Goal: Task Accomplishment & Management: Manage account settings

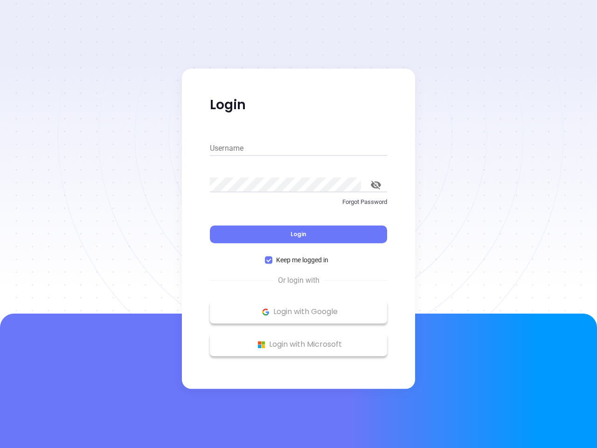
click at [299, 224] on div "Login" at bounding box center [298, 228] width 177 height 29
click at [299, 148] on input "Username" at bounding box center [298, 148] width 177 height 15
click at [376, 185] on icon "toggle password visibility" at bounding box center [376, 185] width 10 height 9
click at [299, 234] on span "Login" at bounding box center [299, 234] width 16 height 8
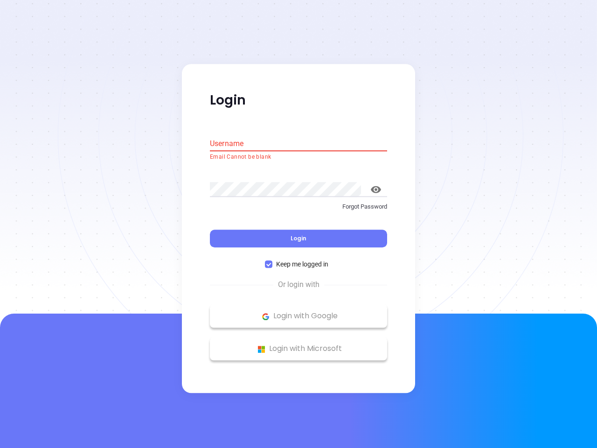
click at [299, 260] on span "Keep me logged in" at bounding box center [302, 264] width 60 height 10
click at [272, 261] on input "Keep me logged in" at bounding box center [268, 264] width 7 height 7
checkbox input "false"
click at [299, 312] on p "Login with Google" at bounding box center [299, 316] width 168 height 14
click at [299, 344] on p "Login with Microsoft" at bounding box center [299, 349] width 168 height 14
